Goal: Transaction & Acquisition: Purchase product/service

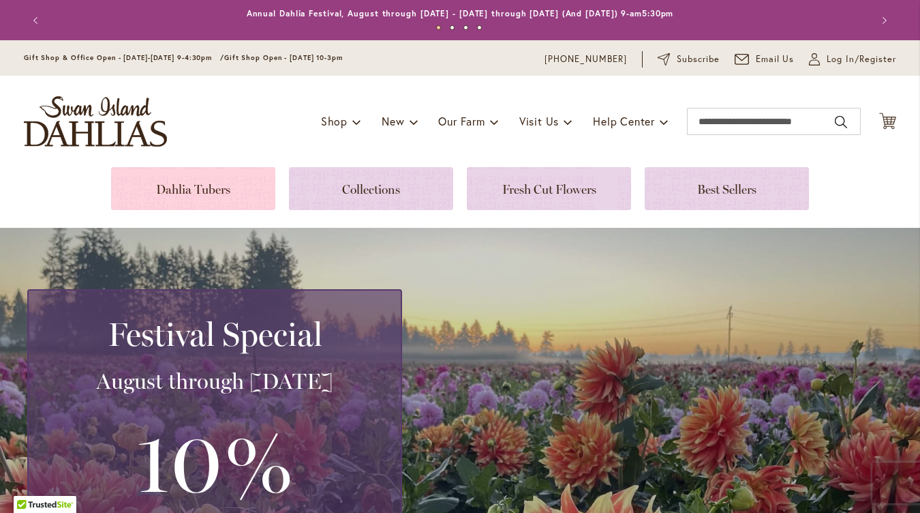
click at [172, 188] on link at bounding box center [193, 188] width 164 height 43
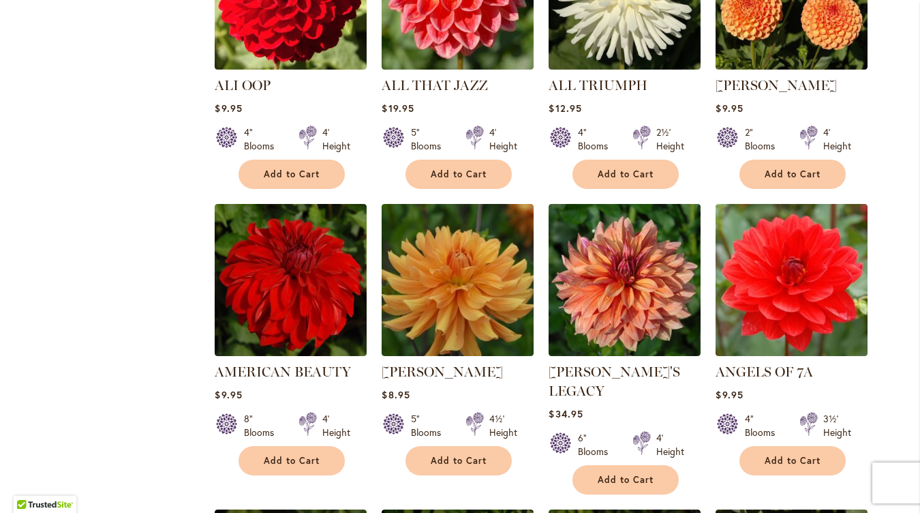
scroll to position [721, 0]
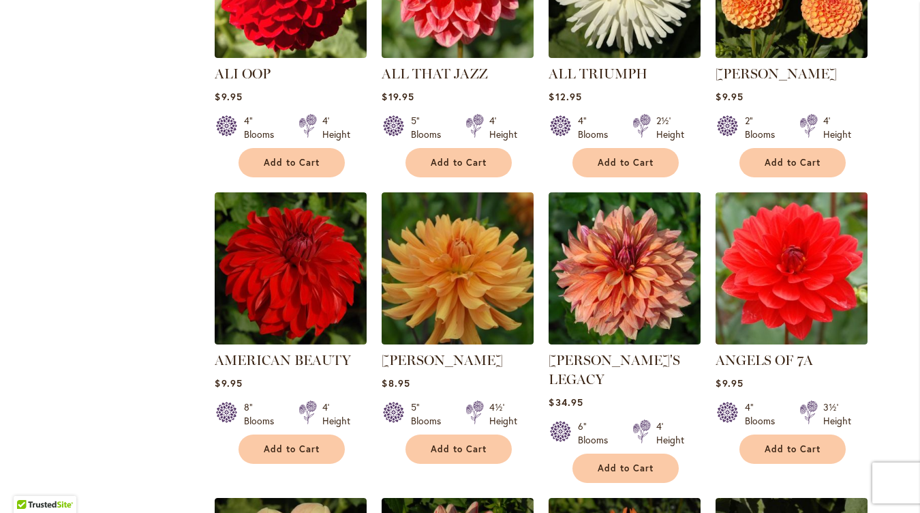
click at [908, 172] on div "Skip to Content Gift Shop & Office Open - Monday-Friday 9-4:30pm / Gift Shop Op…" at bounding box center [460, 408] width 920 height 2177
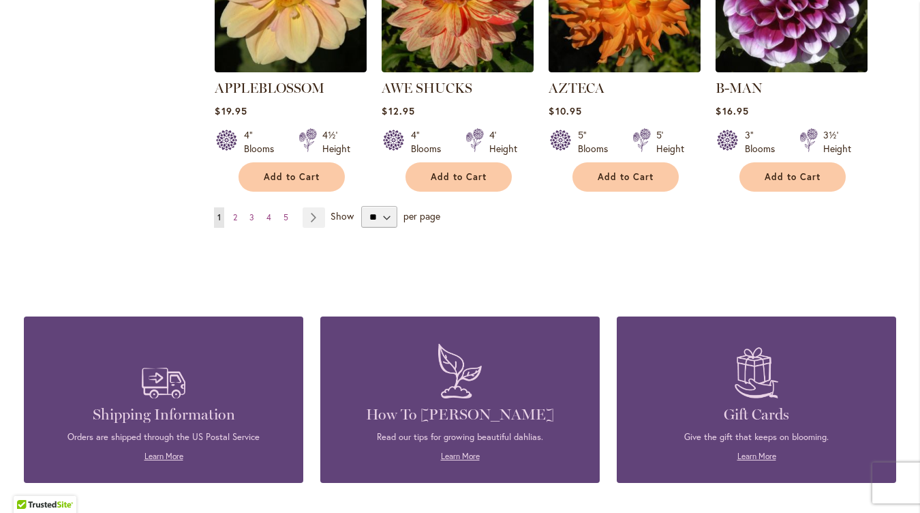
scroll to position [1313, 0]
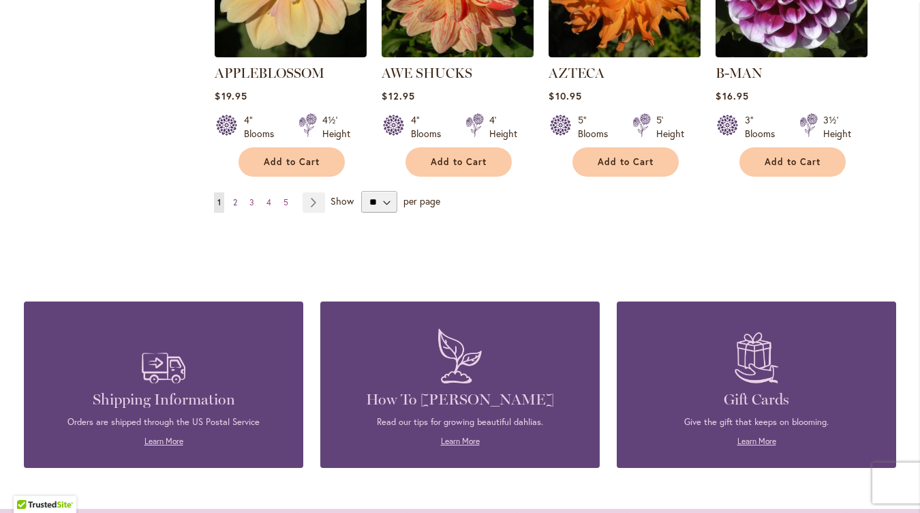
click at [233, 197] on span "2" at bounding box center [235, 202] width 4 height 10
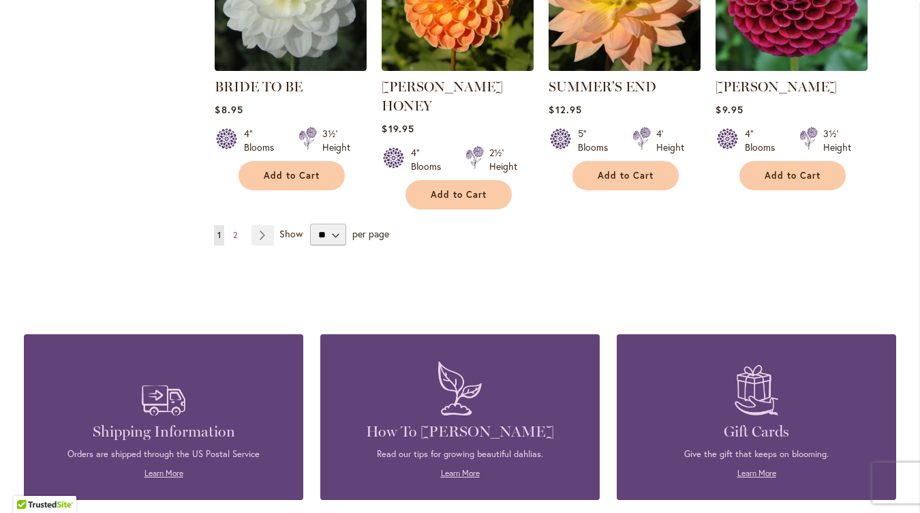
scroll to position [1240, 0]
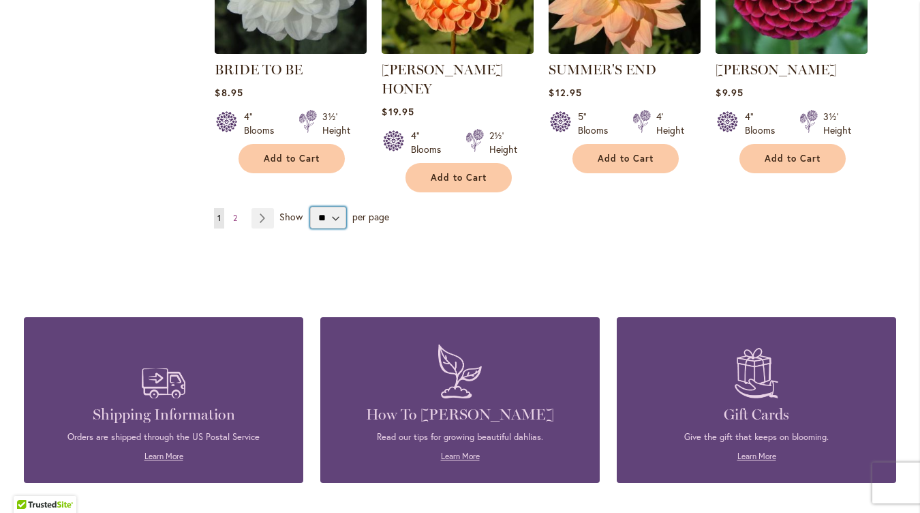
select select "**"
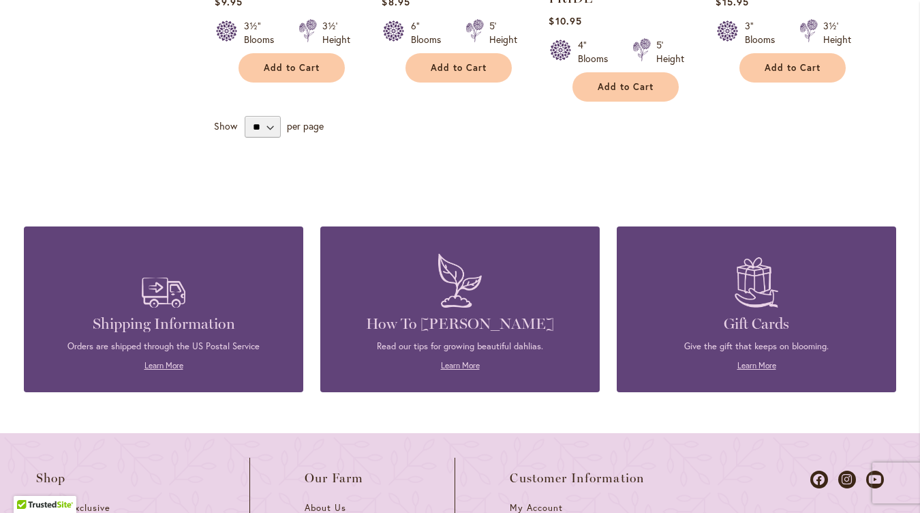
scroll to position [2504, 0]
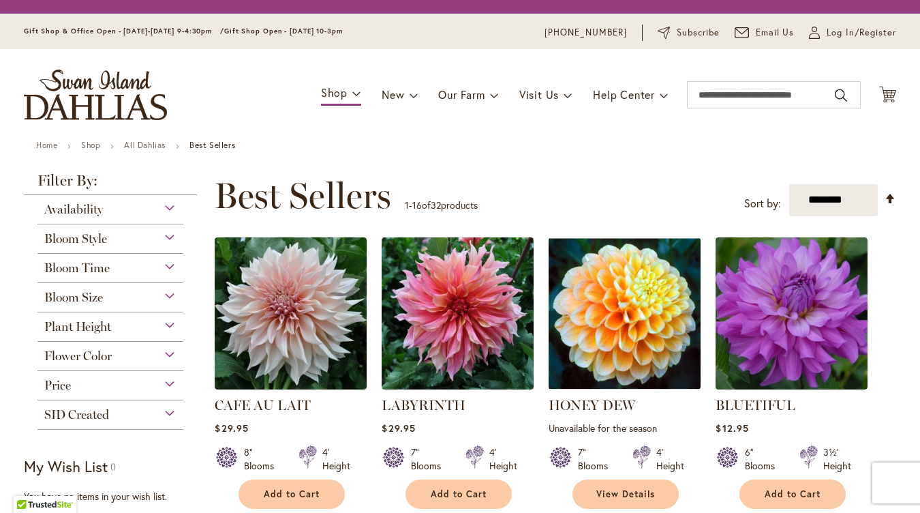
select select "**"
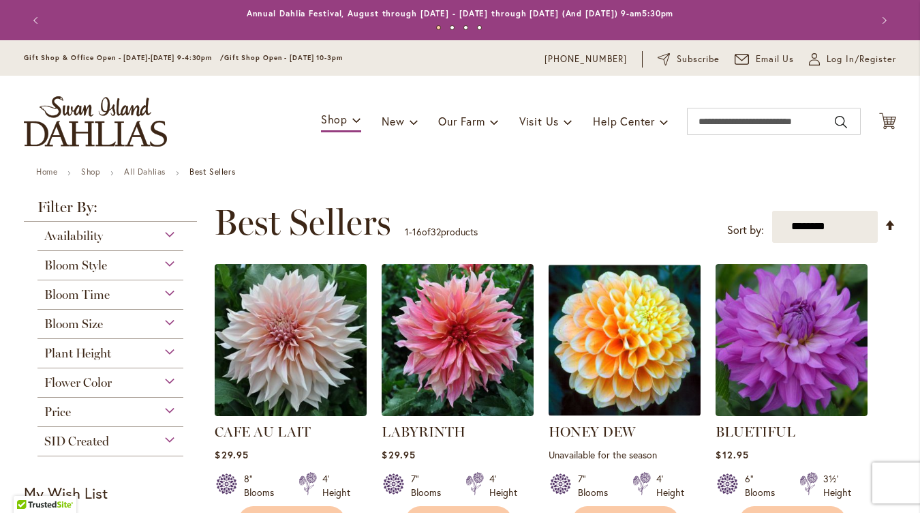
click at [155, 401] on div "Price" at bounding box center [110, 408] width 146 height 22
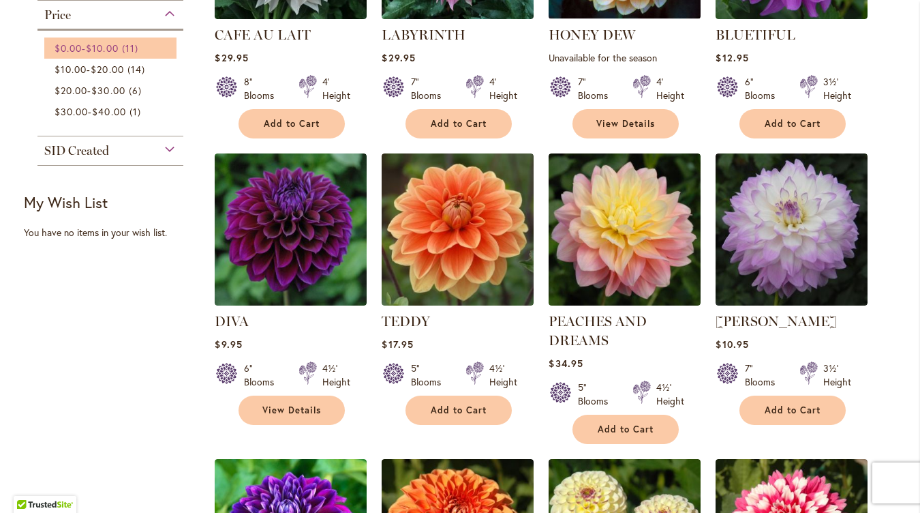
click at [110, 45] on span "$10.00" at bounding box center [102, 48] width 32 height 13
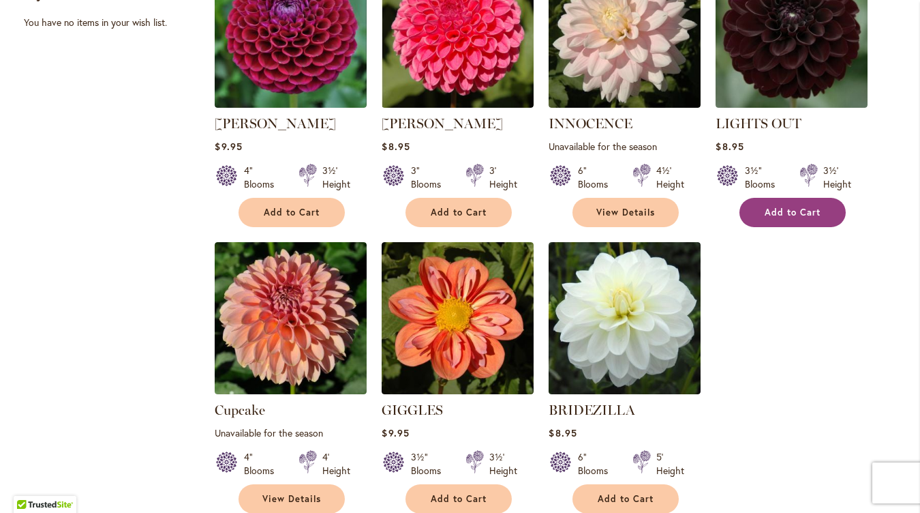
scroll to position [637, 0]
